Goal: Information Seeking & Learning: Learn about a topic

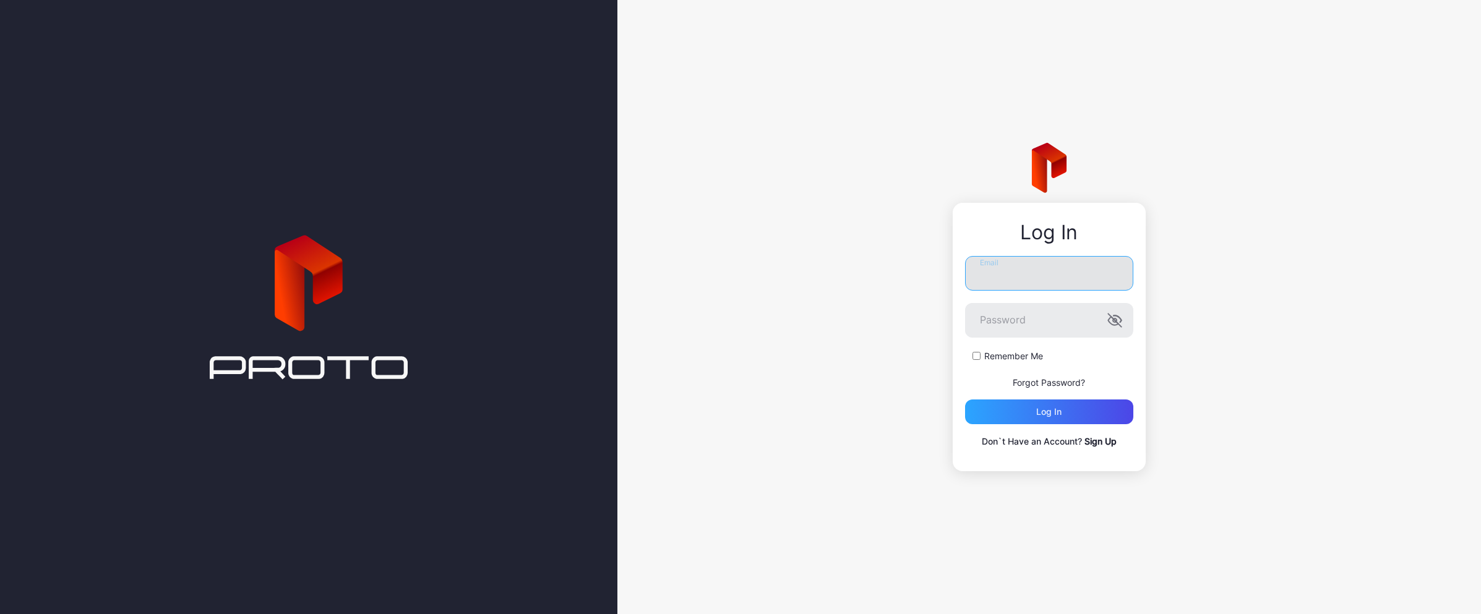
click at [998, 280] on input "Email" at bounding box center [1049, 273] width 168 height 35
type input "**********"
click at [1031, 414] on div "Log in" at bounding box center [1049, 412] width 168 height 25
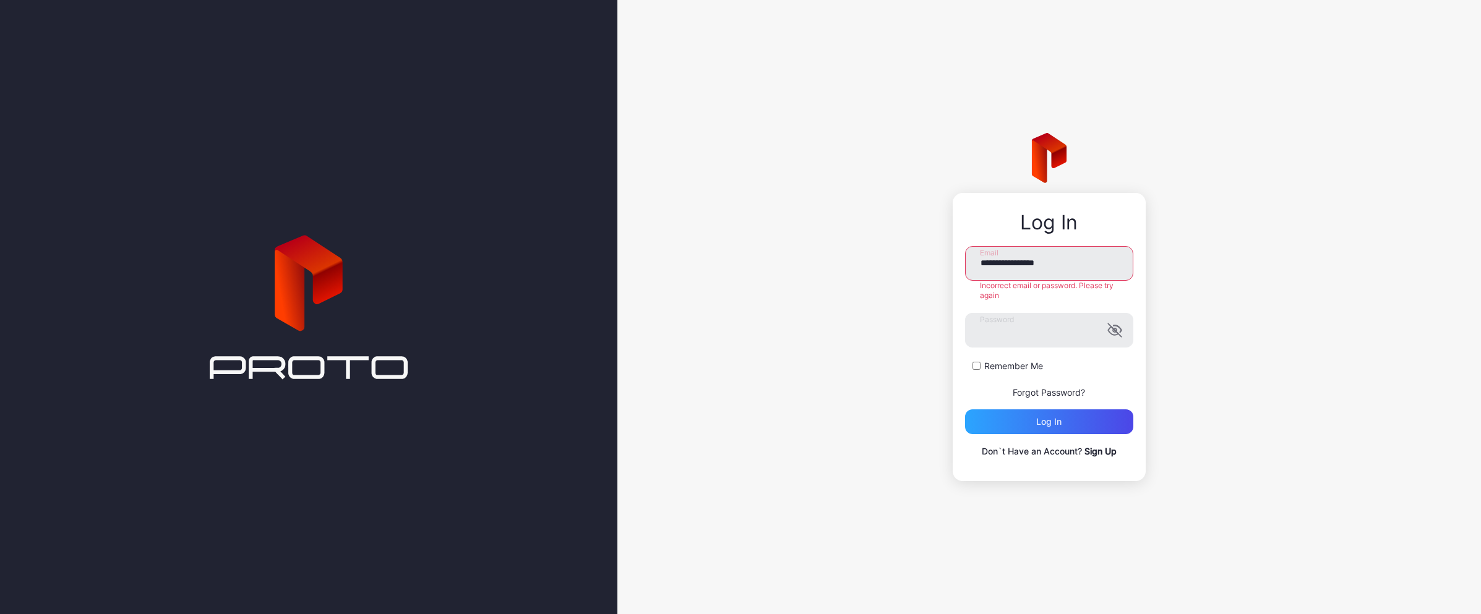
click at [1020, 393] on link "Forgot Password?" at bounding box center [1049, 392] width 72 height 11
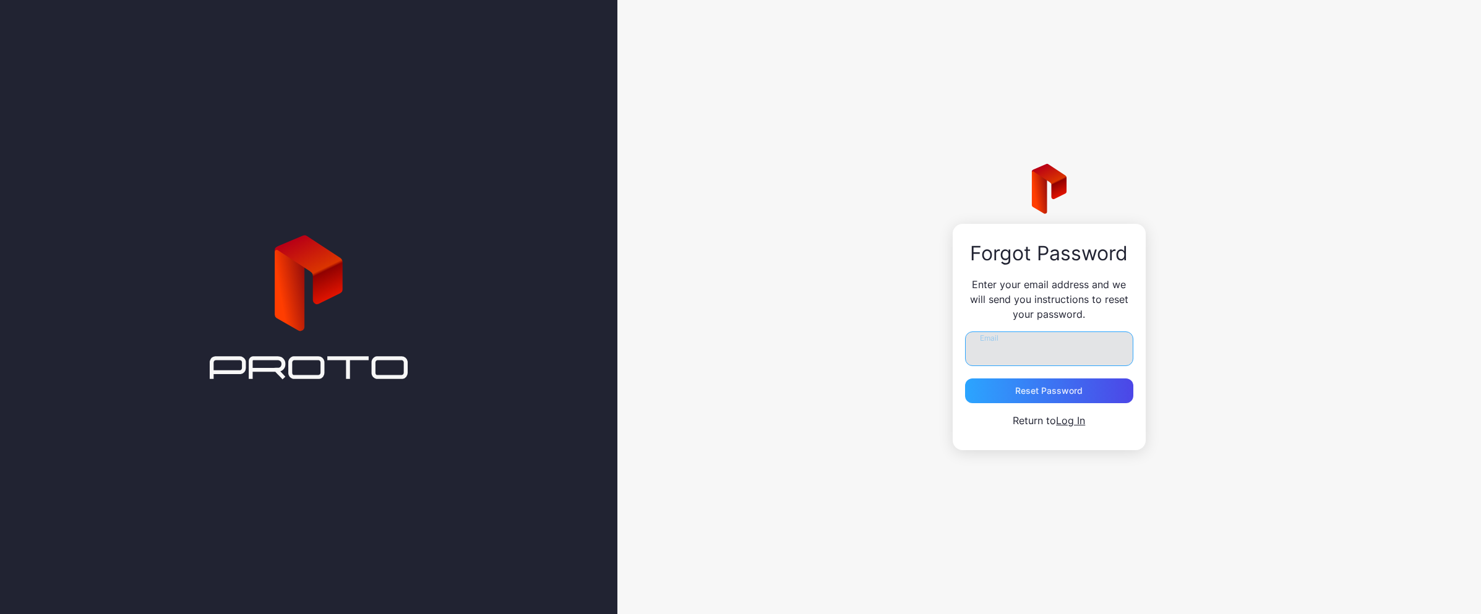
click at [994, 345] on input "Email" at bounding box center [1049, 349] width 168 height 35
type input "**********"
click at [1035, 391] on div "Reset Password" at bounding box center [1048, 391] width 67 height 10
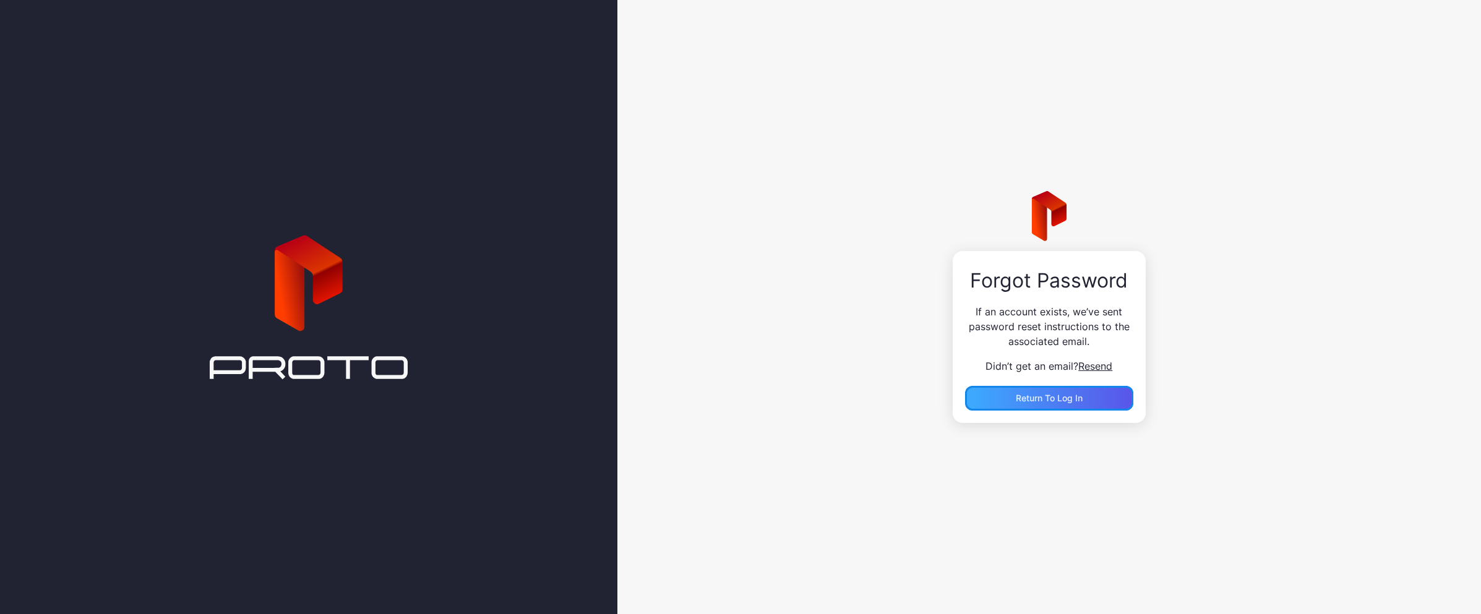
click at [1029, 399] on span "Return to Log In" at bounding box center [1049, 398] width 67 height 11
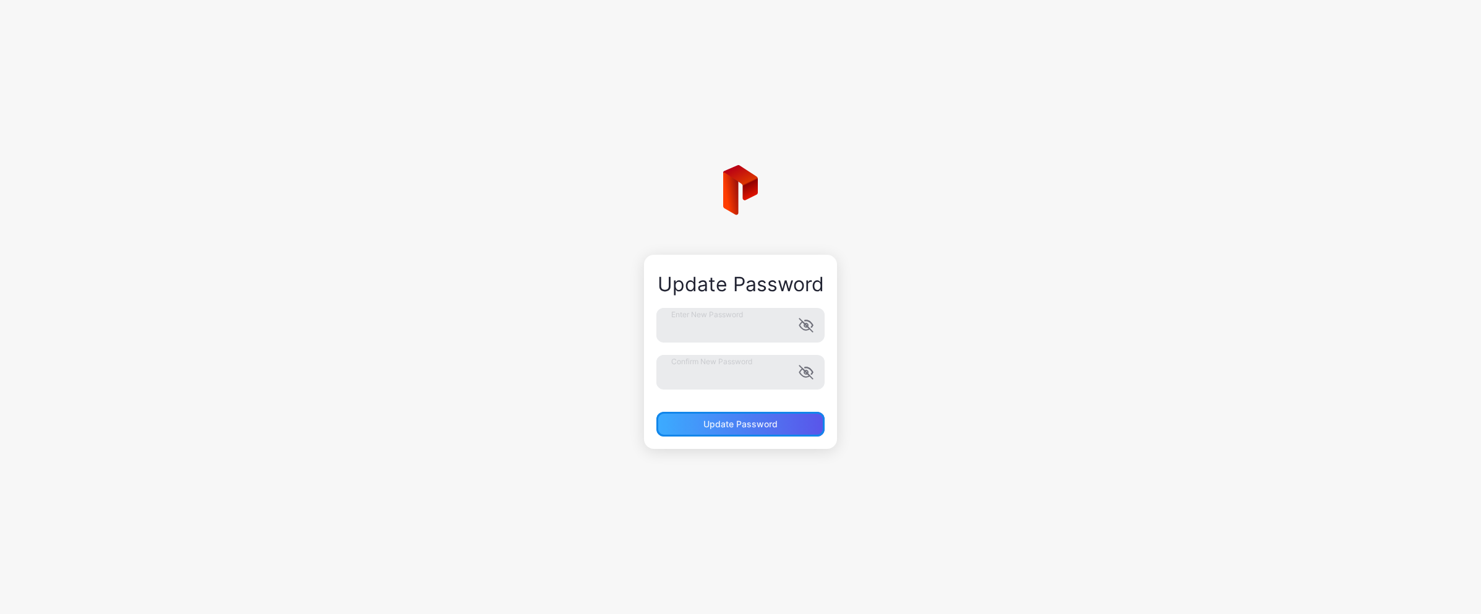
click at [724, 426] on div "Update Password" at bounding box center [740, 424] width 74 height 10
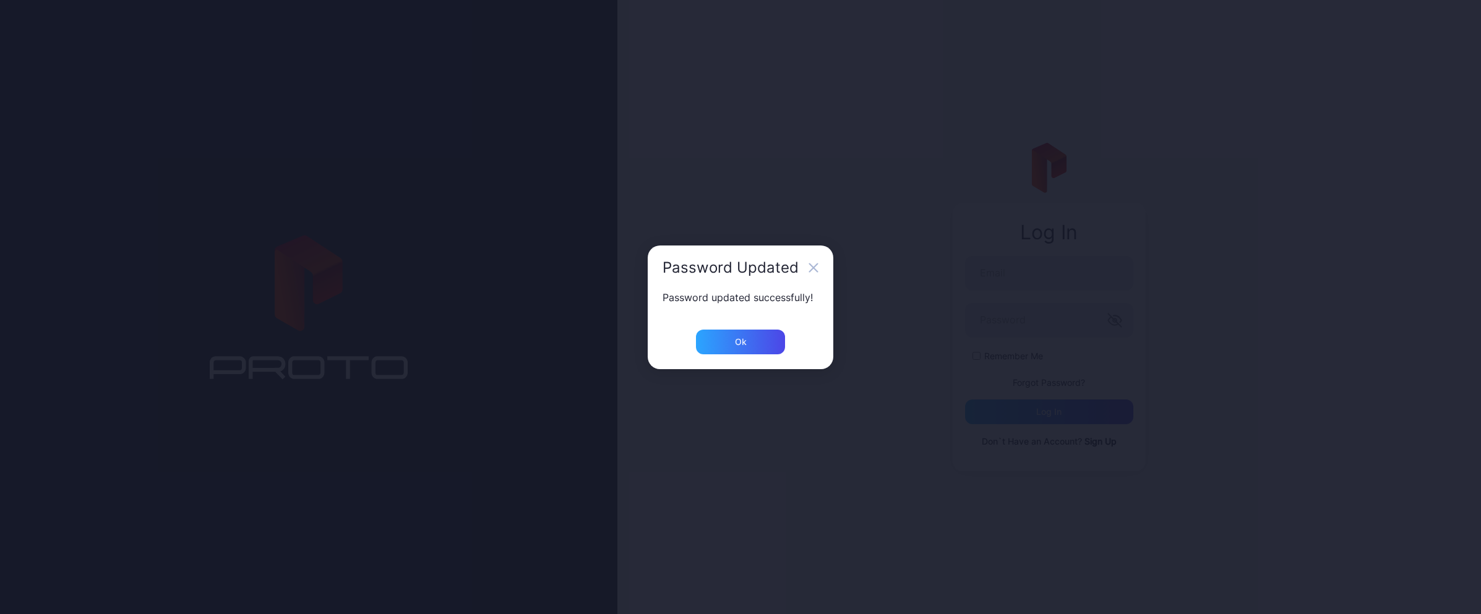
click at [727, 355] on div "Ok" at bounding box center [741, 350] width 186 height 40
click at [728, 349] on div "Ok" at bounding box center [740, 342] width 89 height 25
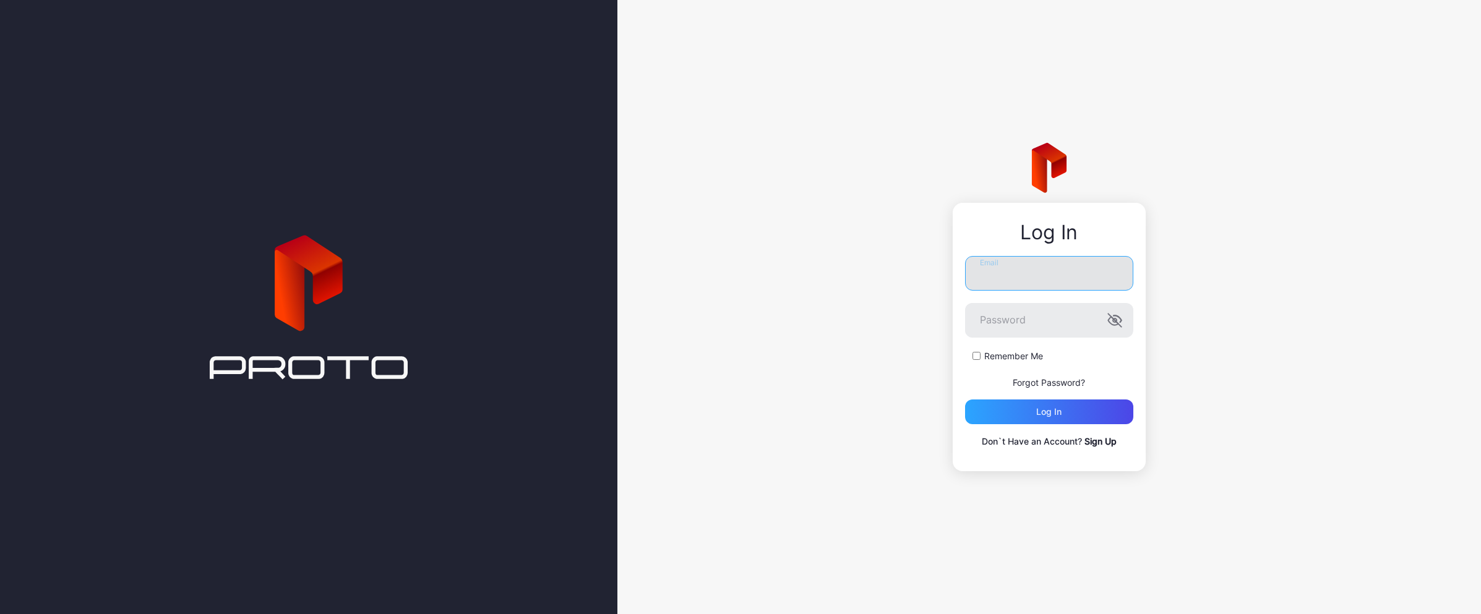
click at [1009, 285] on input "Email" at bounding box center [1049, 273] width 168 height 35
type input "**********"
click at [1039, 411] on div "Log in" at bounding box center [1048, 412] width 25 height 10
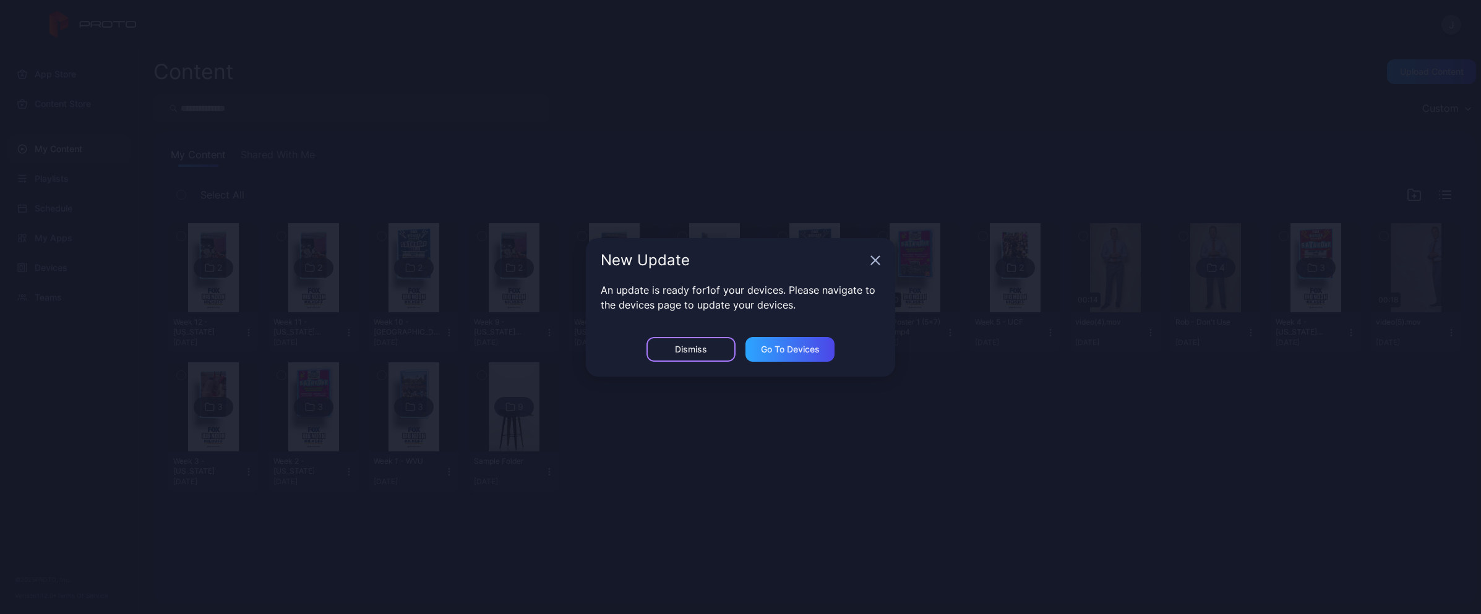
click at [686, 349] on div "Dismiss" at bounding box center [691, 350] width 32 height 10
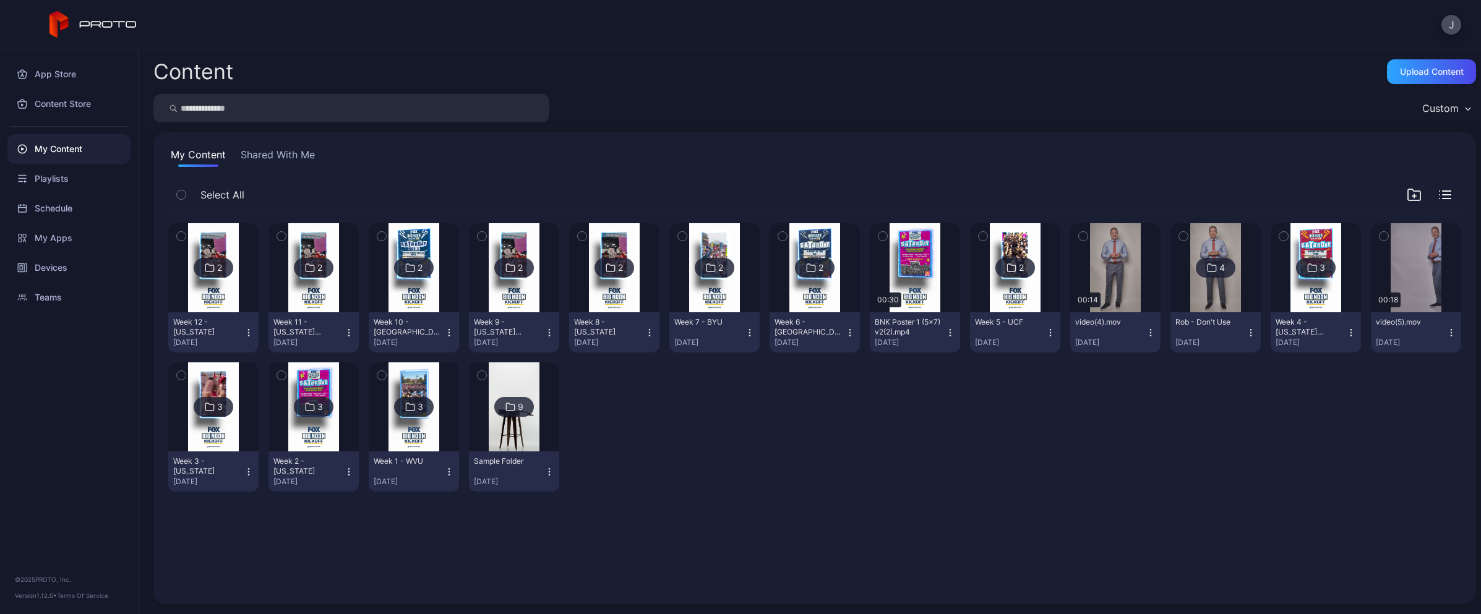
click at [298, 158] on button "Shared With Me" at bounding box center [277, 157] width 79 height 20
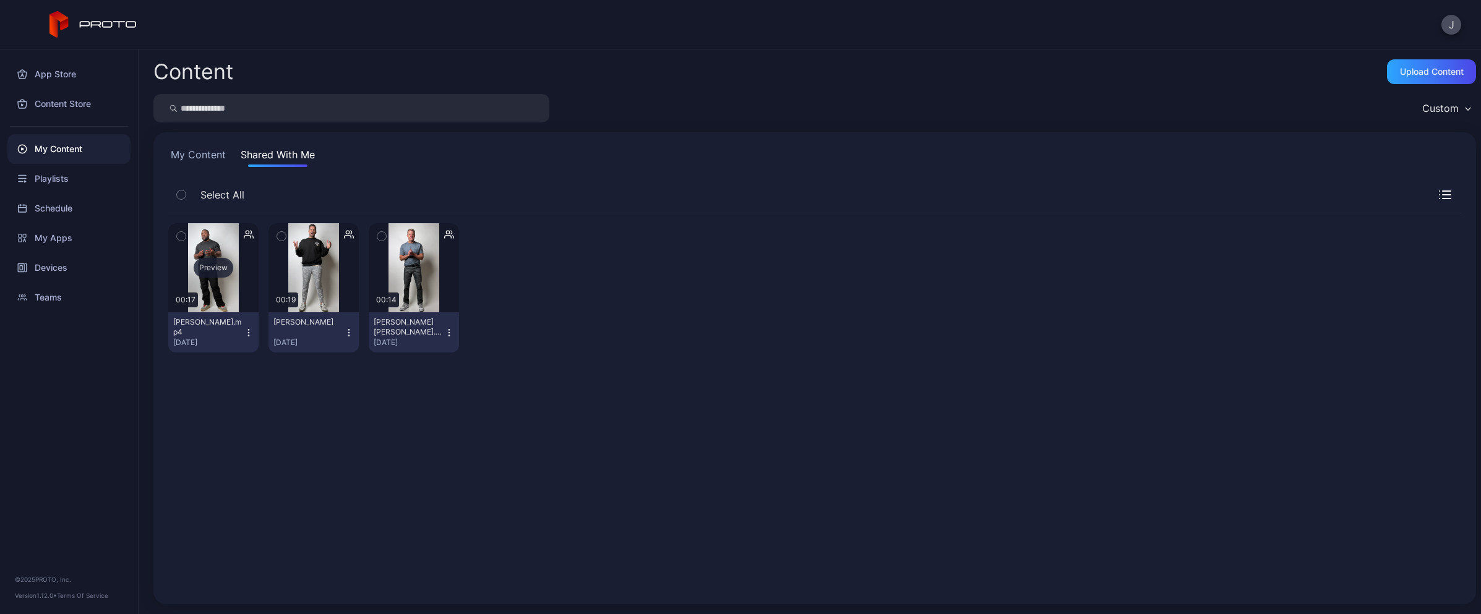
click at [215, 246] on div "Preview" at bounding box center [213, 267] width 90 height 89
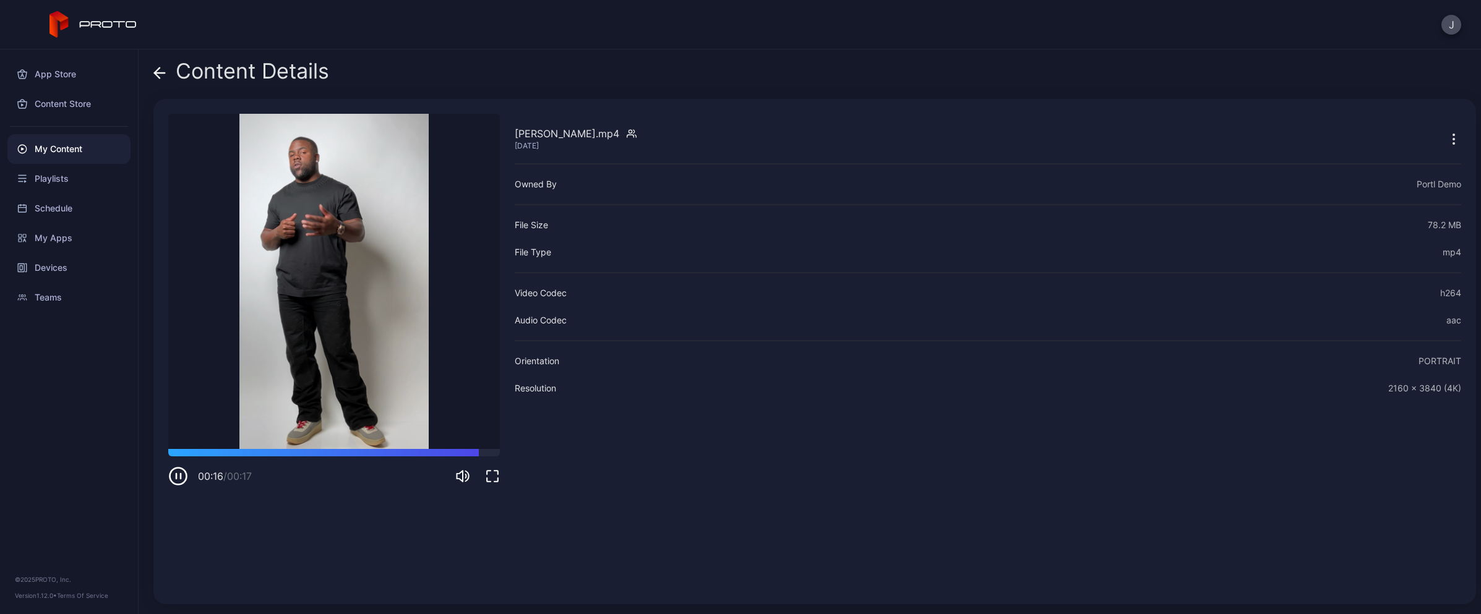
click at [163, 73] on icon at bounding box center [160, 73] width 11 height 0
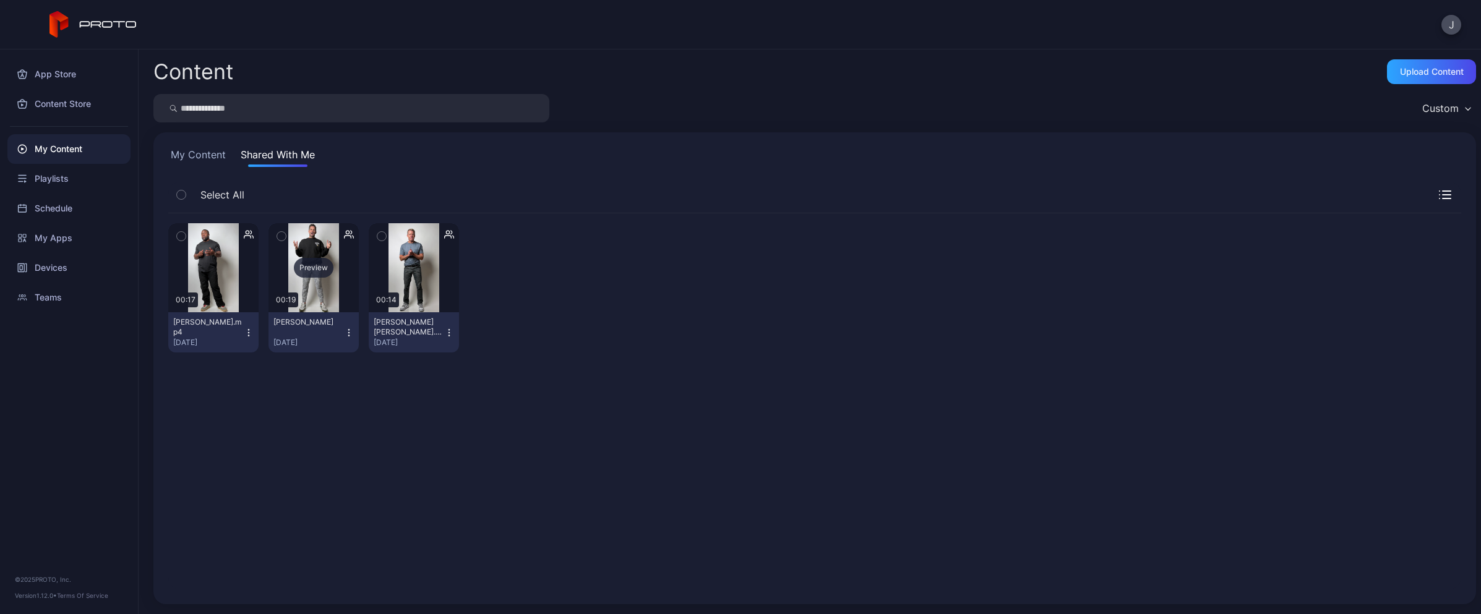
click at [309, 250] on div "Preview" at bounding box center [313, 267] width 90 height 89
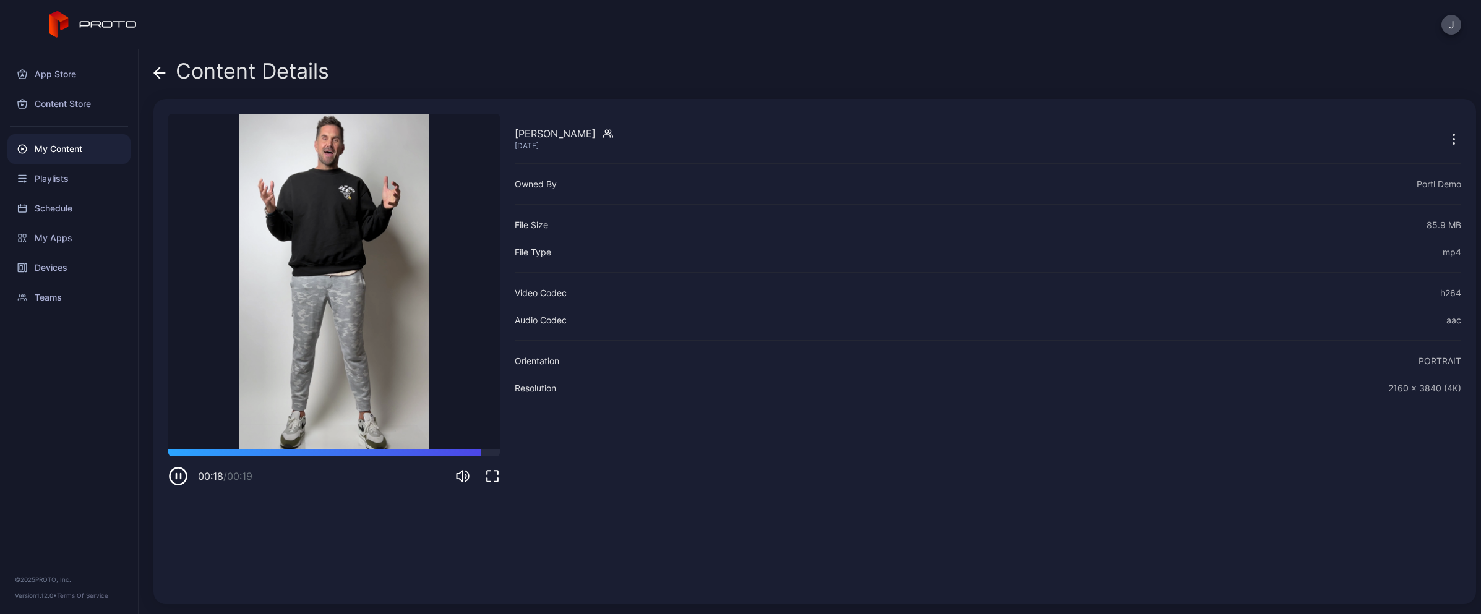
click at [150, 74] on div "Content Details [PERSON_NAME] [DATE] Sorry, your browser doesn‘t support embedd…" at bounding box center [810, 331] width 1342 height 565
click at [160, 71] on icon at bounding box center [159, 73] width 12 height 12
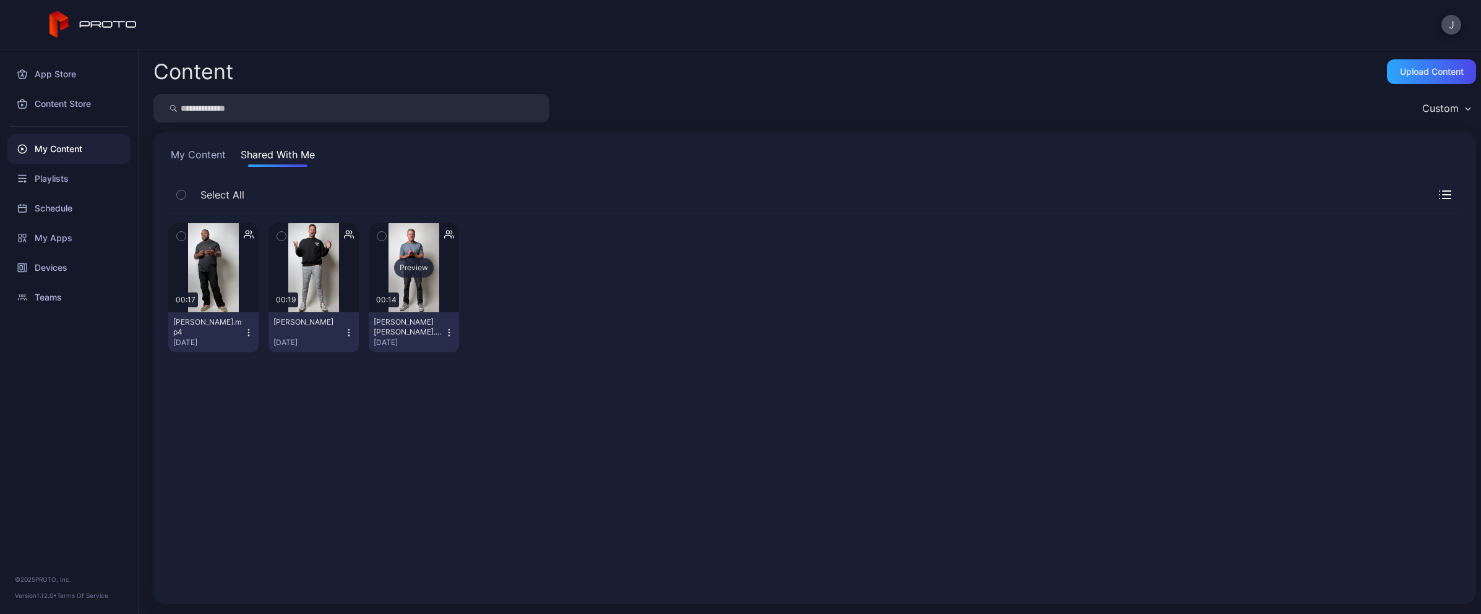
click at [413, 264] on div "Preview" at bounding box center [414, 268] width 40 height 20
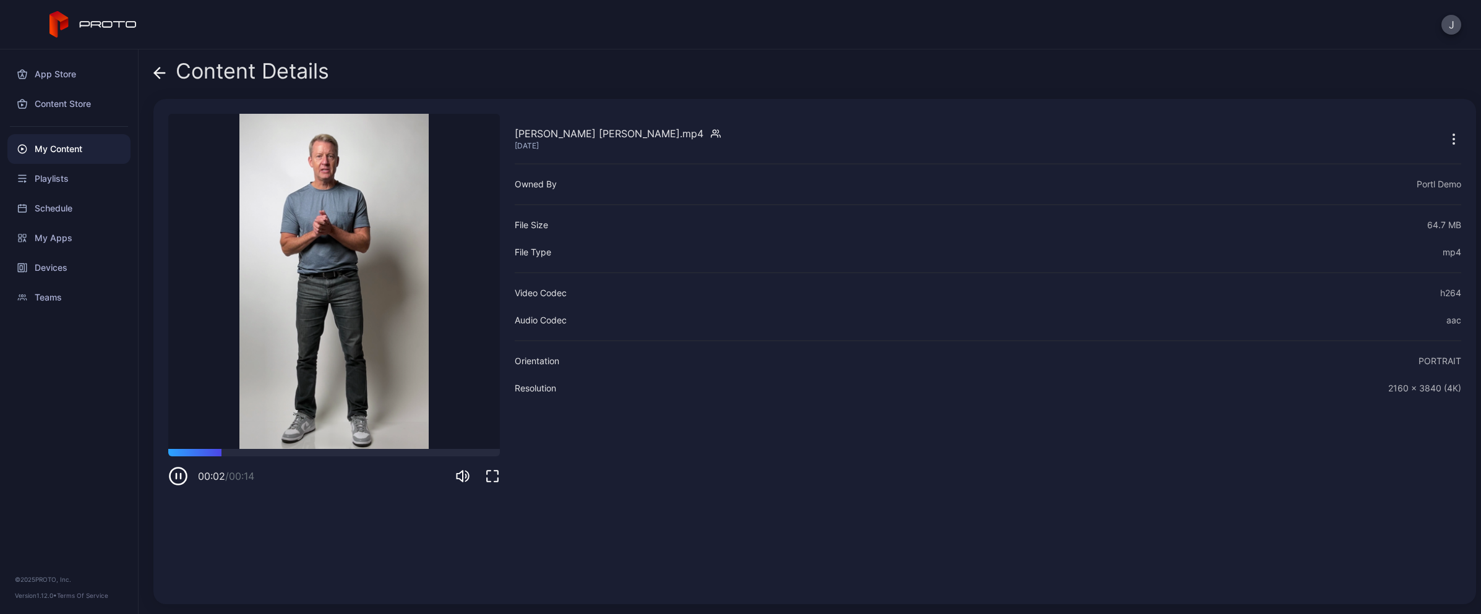
click at [164, 72] on icon at bounding box center [159, 73] width 12 height 12
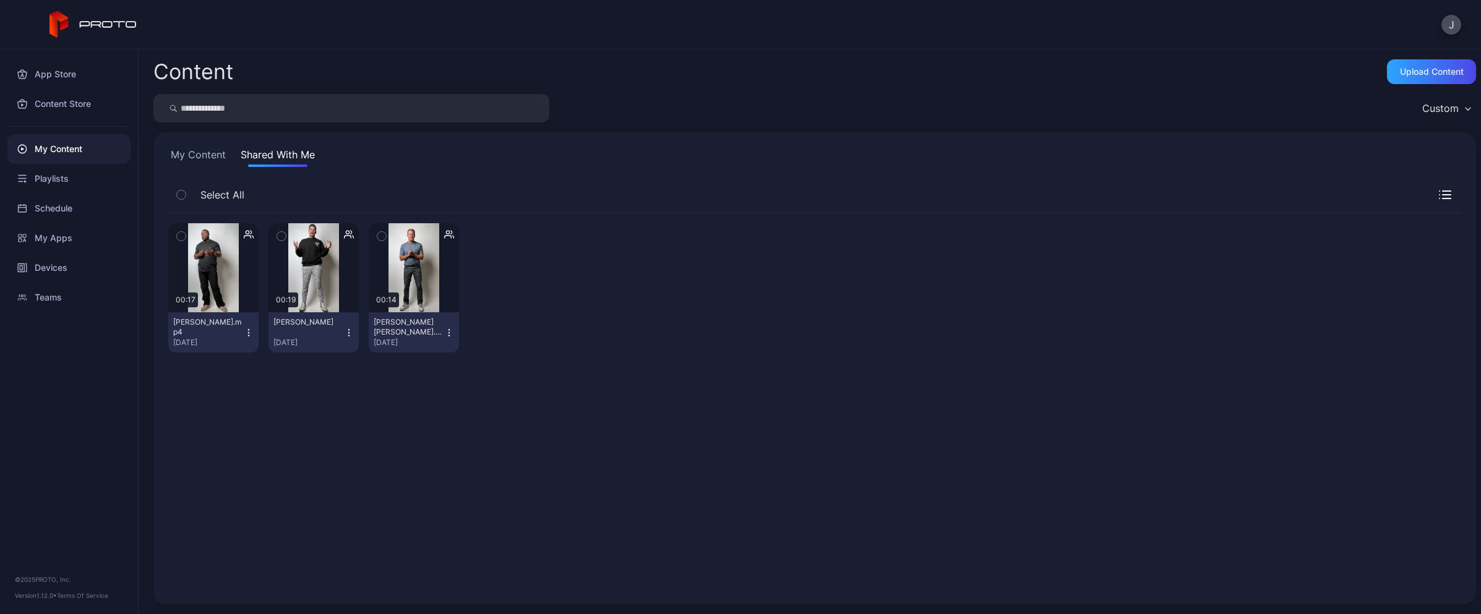
click at [85, 145] on div "My Content" at bounding box center [68, 149] width 123 height 30
click at [207, 157] on button "My Content" at bounding box center [198, 157] width 60 height 20
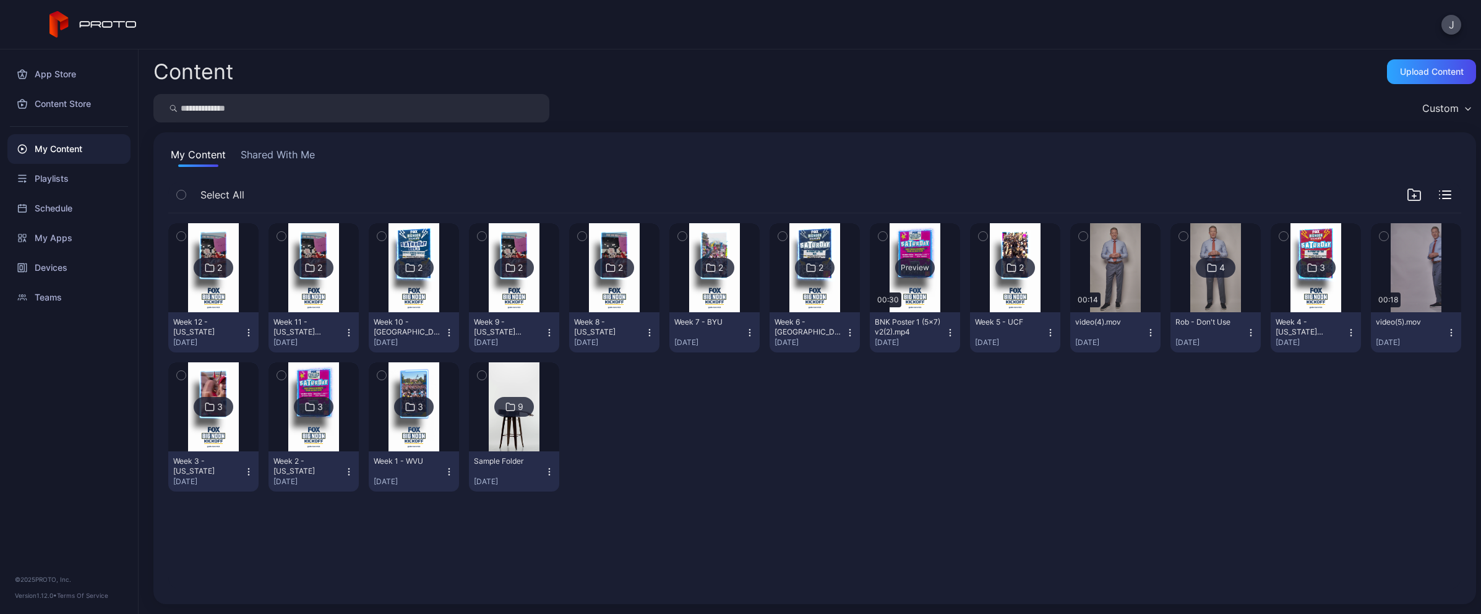
click at [907, 257] on div "Preview" at bounding box center [915, 267] width 90 height 89
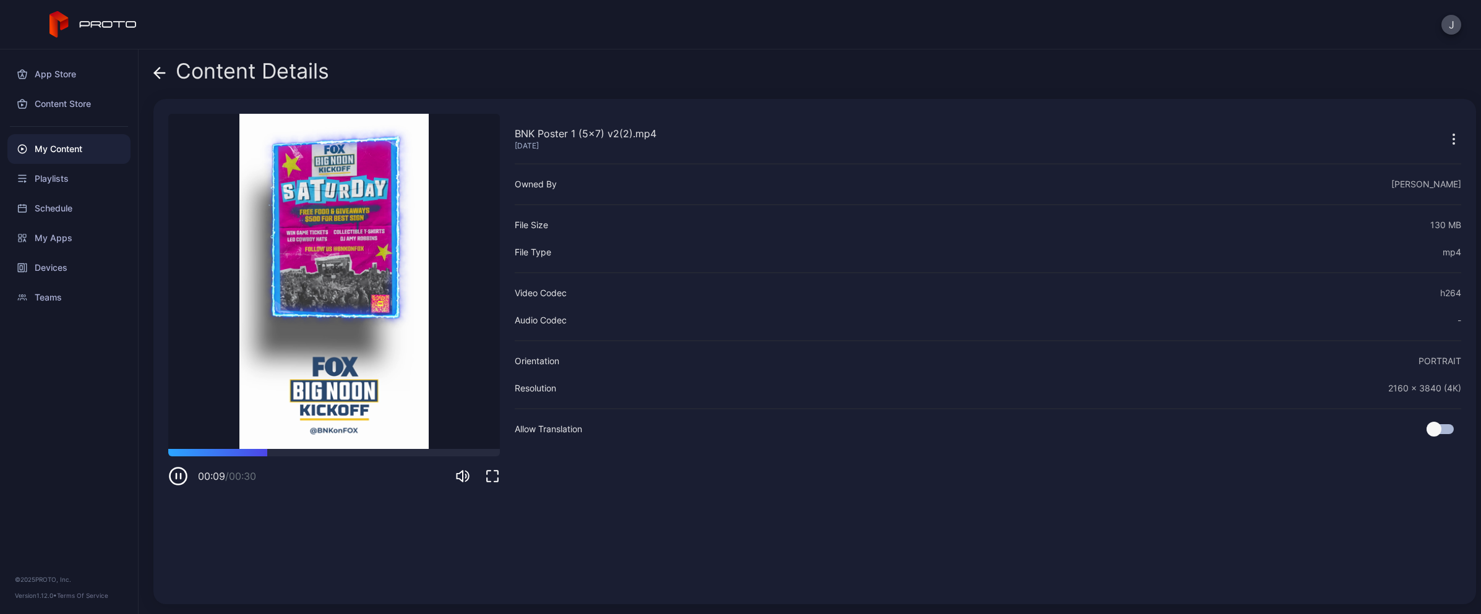
click at [160, 74] on icon at bounding box center [159, 73] width 12 height 12
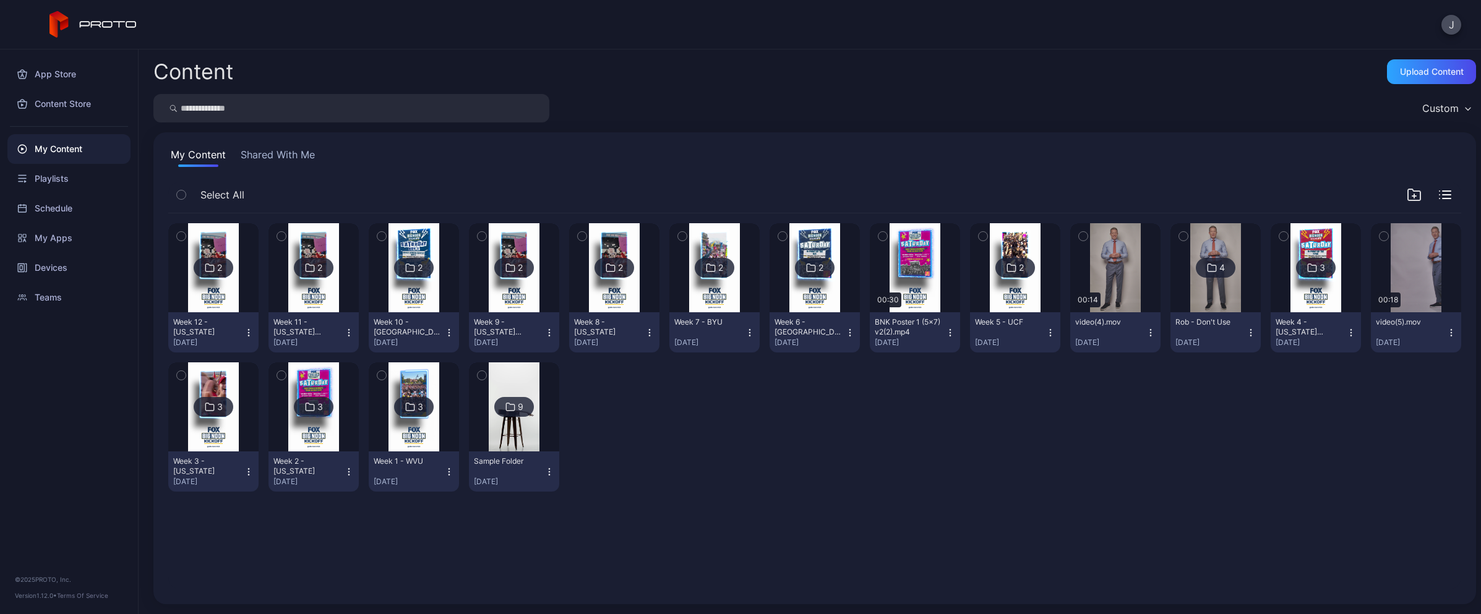
click at [1307, 268] on icon at bounding box center [1312, 267] width 10 height 15
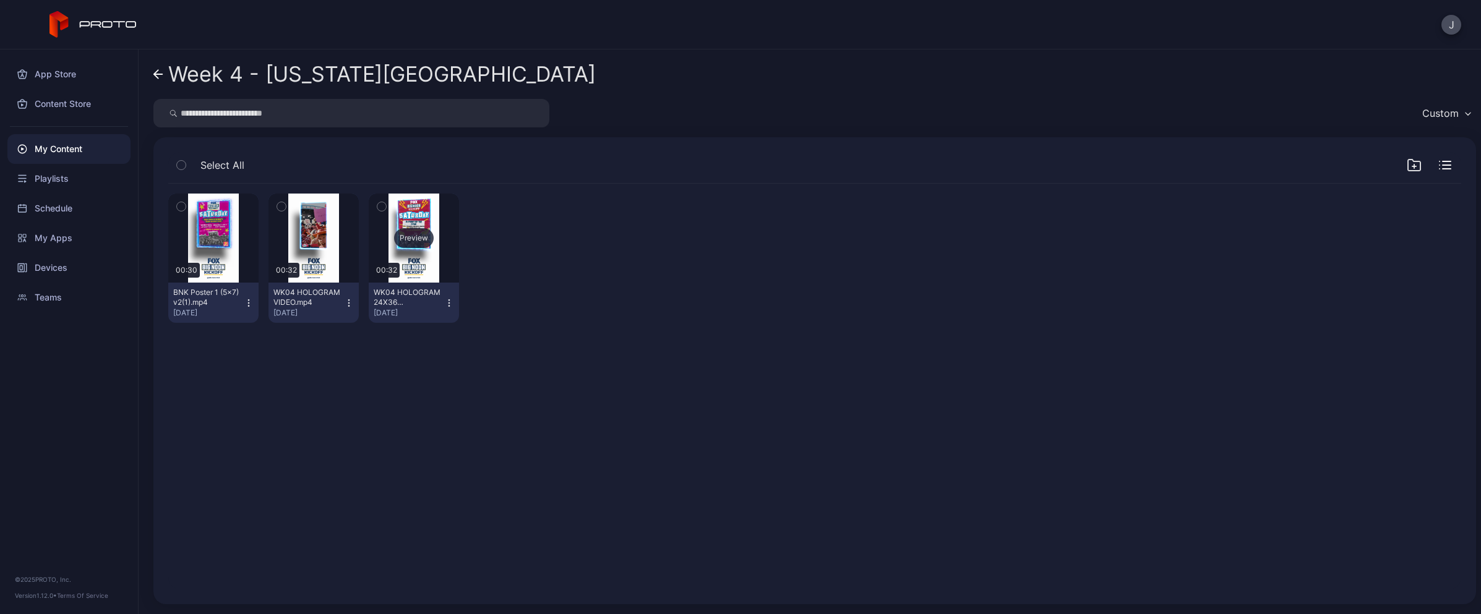
click at [407, 219] on div "Preview" at bounding box center [414, 238] width 90 height 89
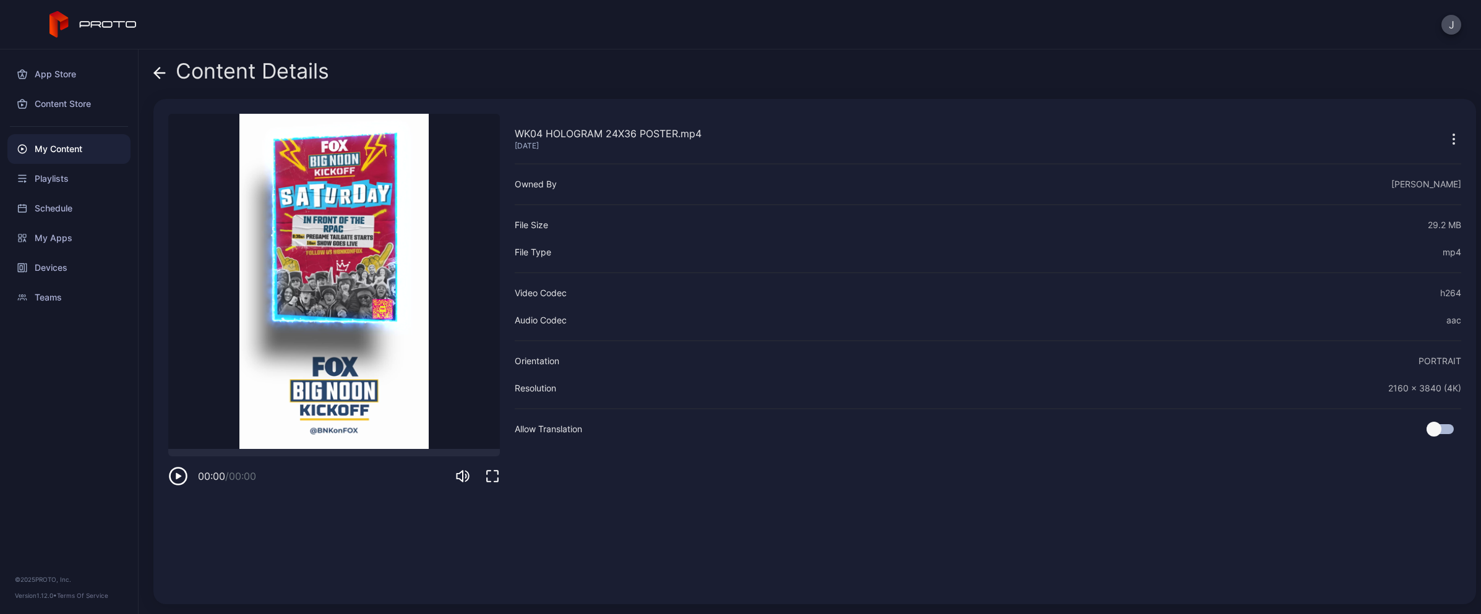
click at [158, 73] on icon at bounding box center [160, 73] width 11 height 0
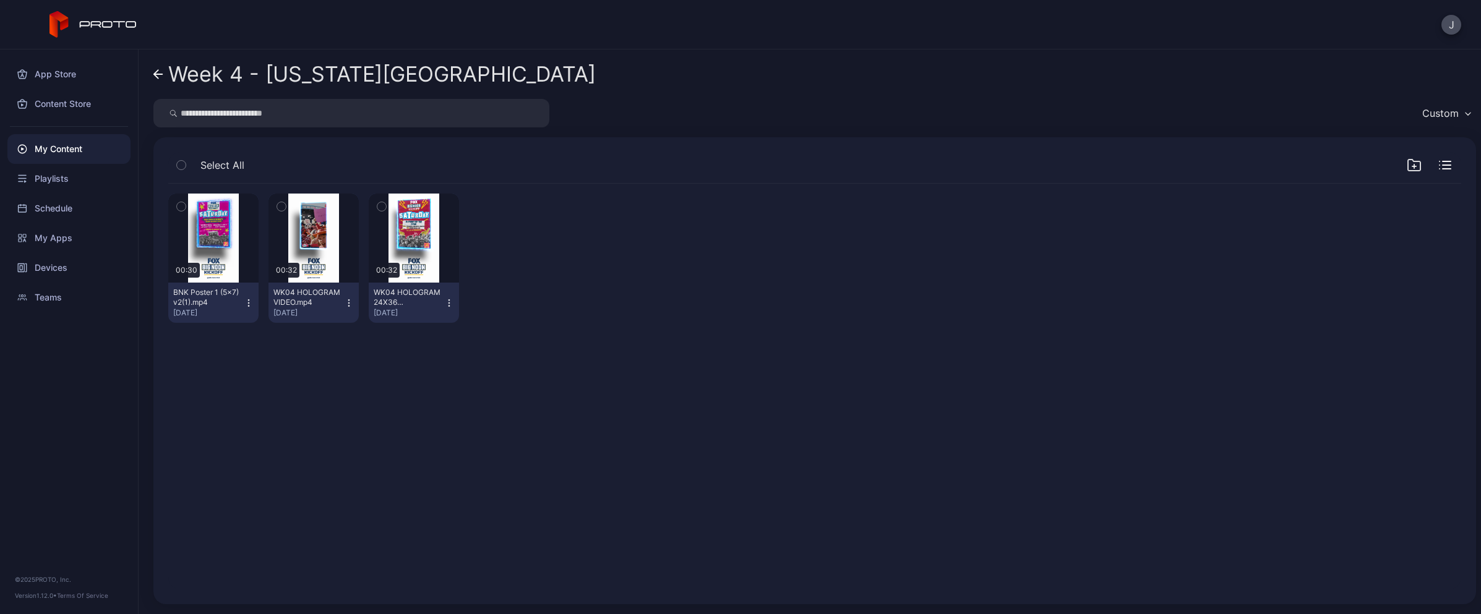
click at [154, 82] on link "Week 4 - [US_STATE][GEOGRAPHIC_DATA]" at bounding box center [374, 74] width 442 height 30
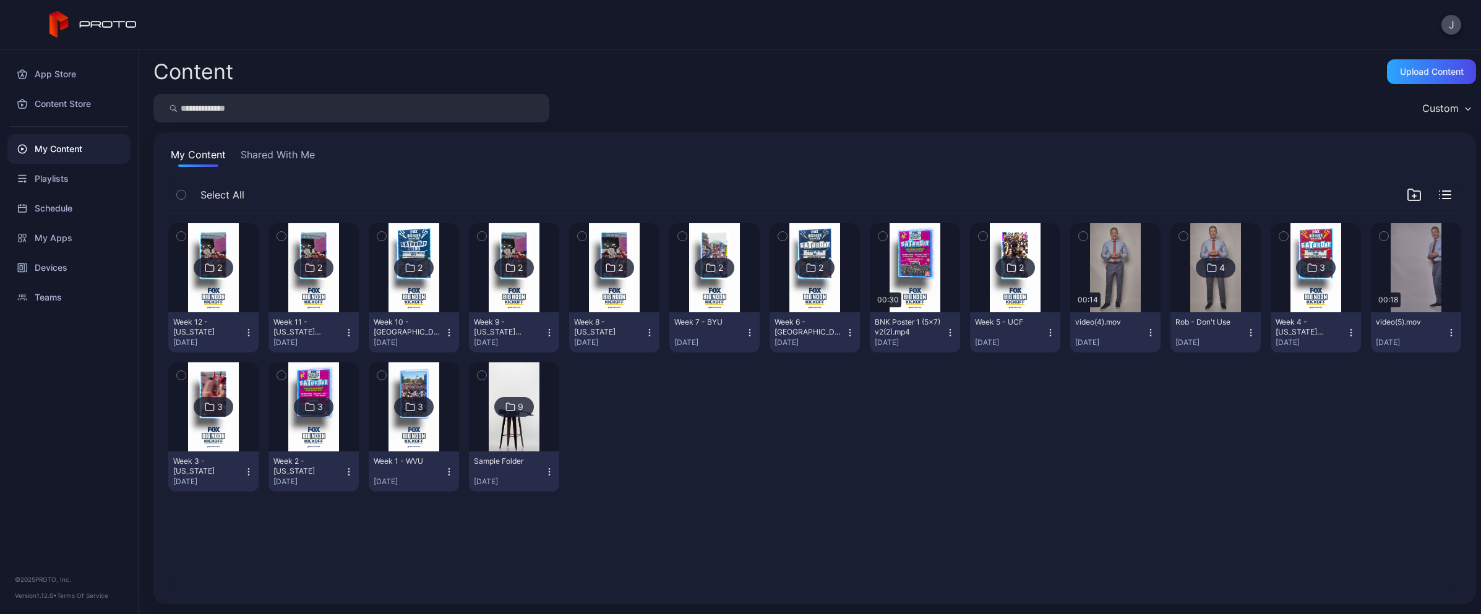
click at [1308, 266] on icon at bounding box center [1312, 267] width 8 height 7
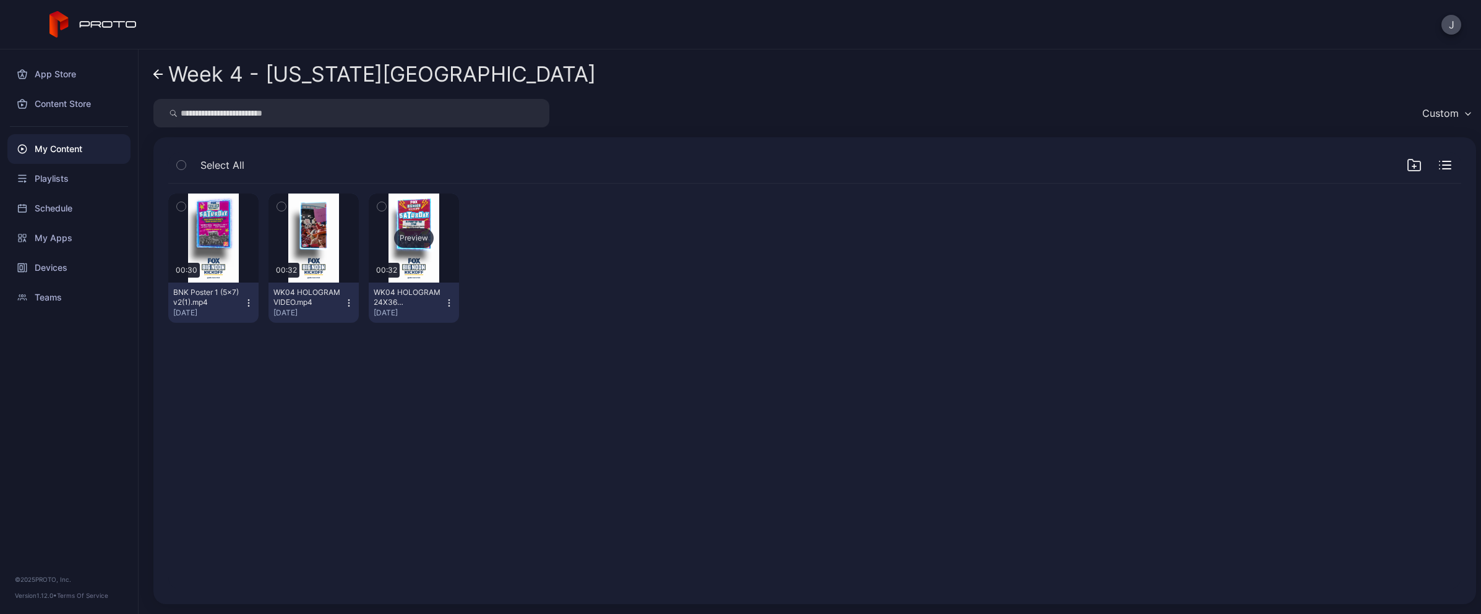
click at [399, 239] on div "Preview" at bounding box center [414, 238] width 40 height 20
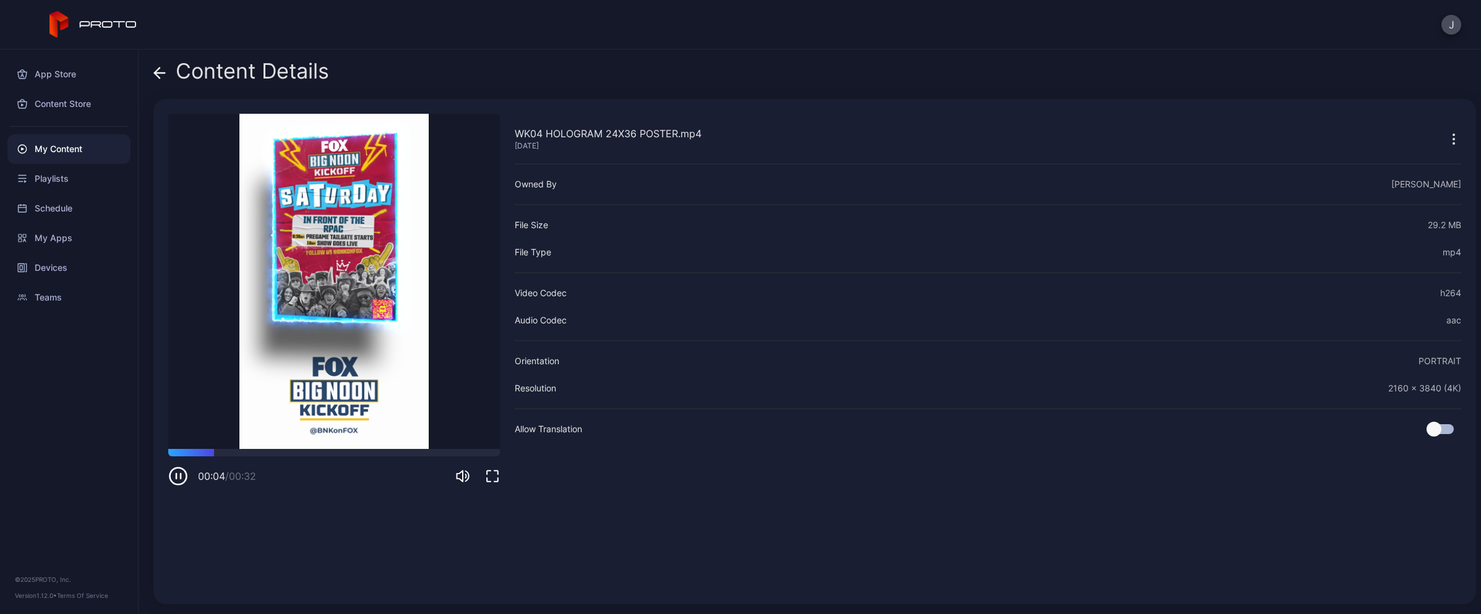
click at [155, 70] on icon at bounding box center [159, 73] width 12 height 12
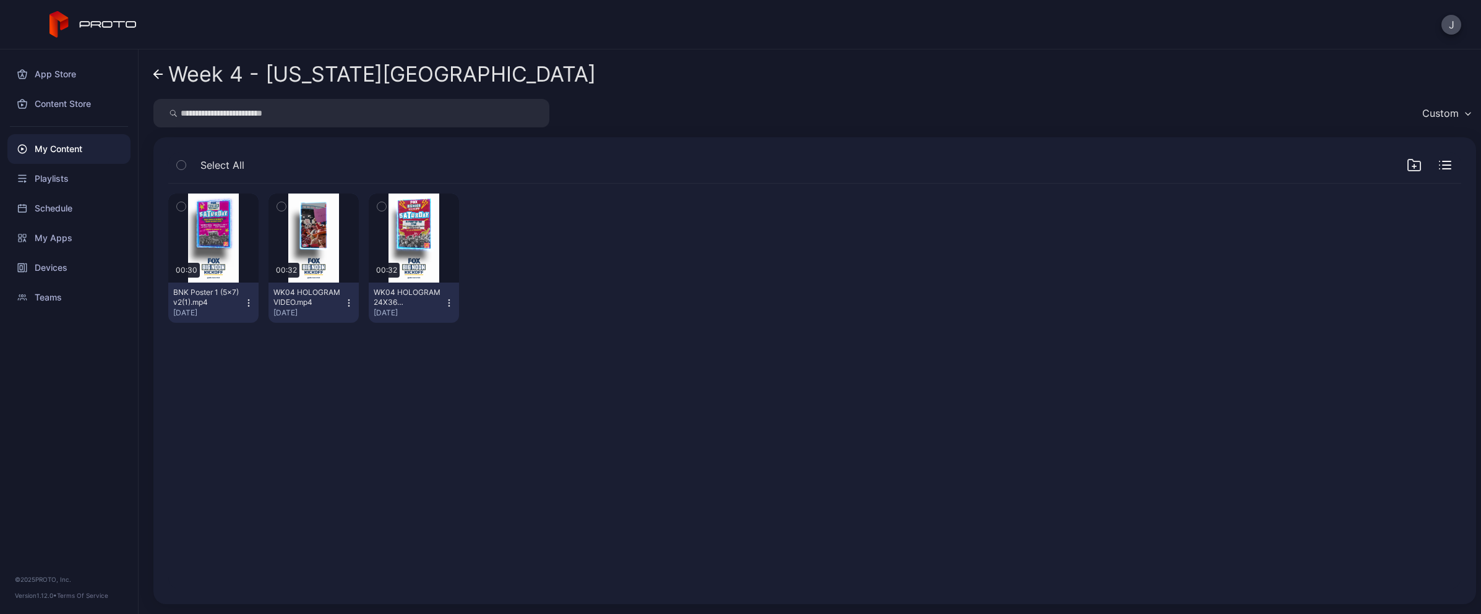
click at [151, 68] on div "Week 4 - [US_STATE] State Custom Select All Preview 00:30 BNK Poster 1 (5x7) v2…" at bounding box center [810, 331] width 1342 height 565
click at [155, 69] on icon at bounding box center [158, 74] width 10 height 11
